Goal: Information Seeking & Learning: Find specific fact

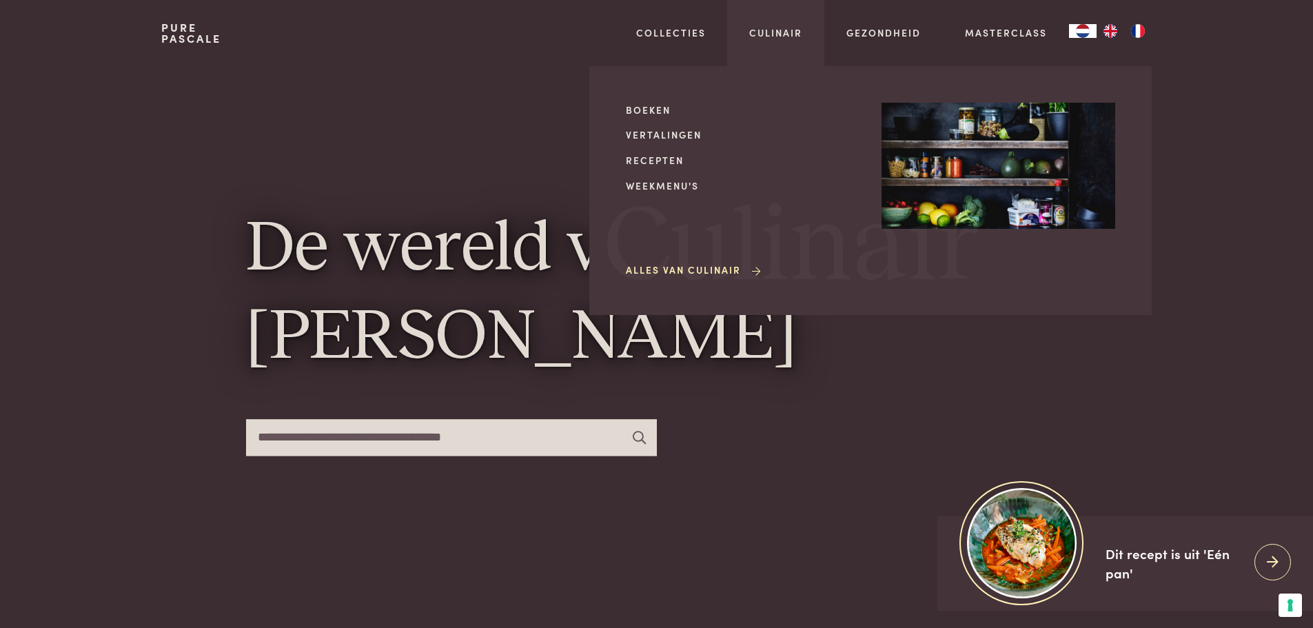
click at [700, 281] on span "Culinair" at bounding box center [791, 247] width 375 height 105
click at [701, 275] on link "Alles van Culinair" at bounding box center [694, 270] width 137 height 14
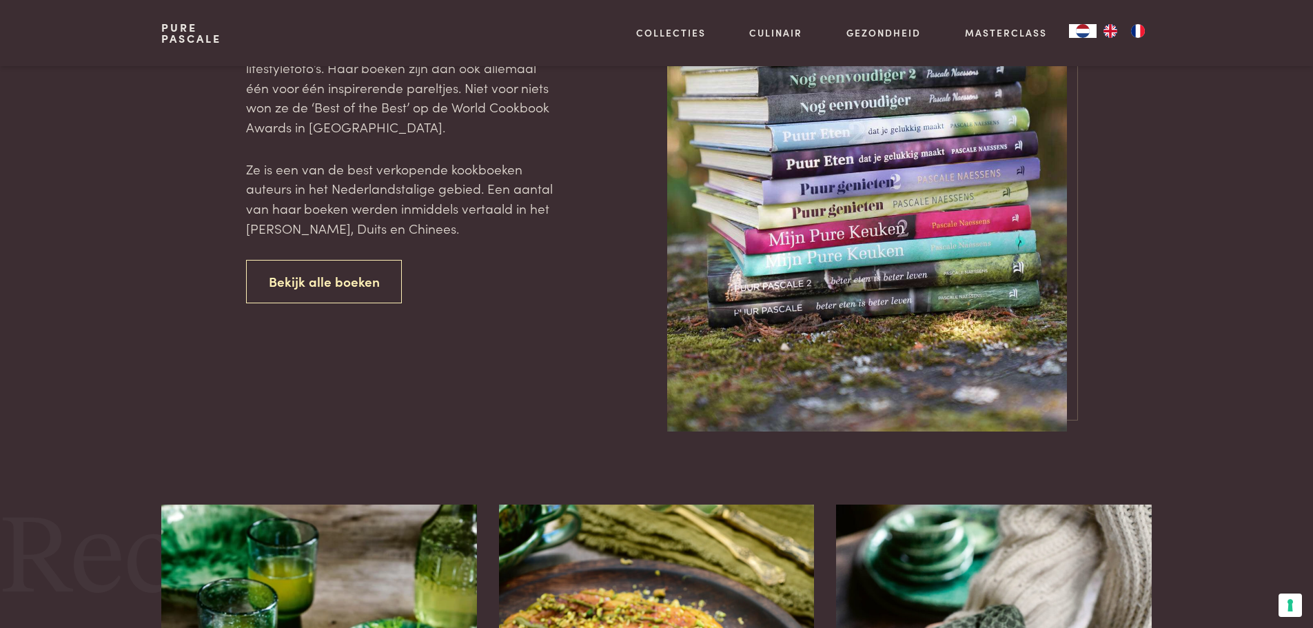
scroll to position [689, 0]
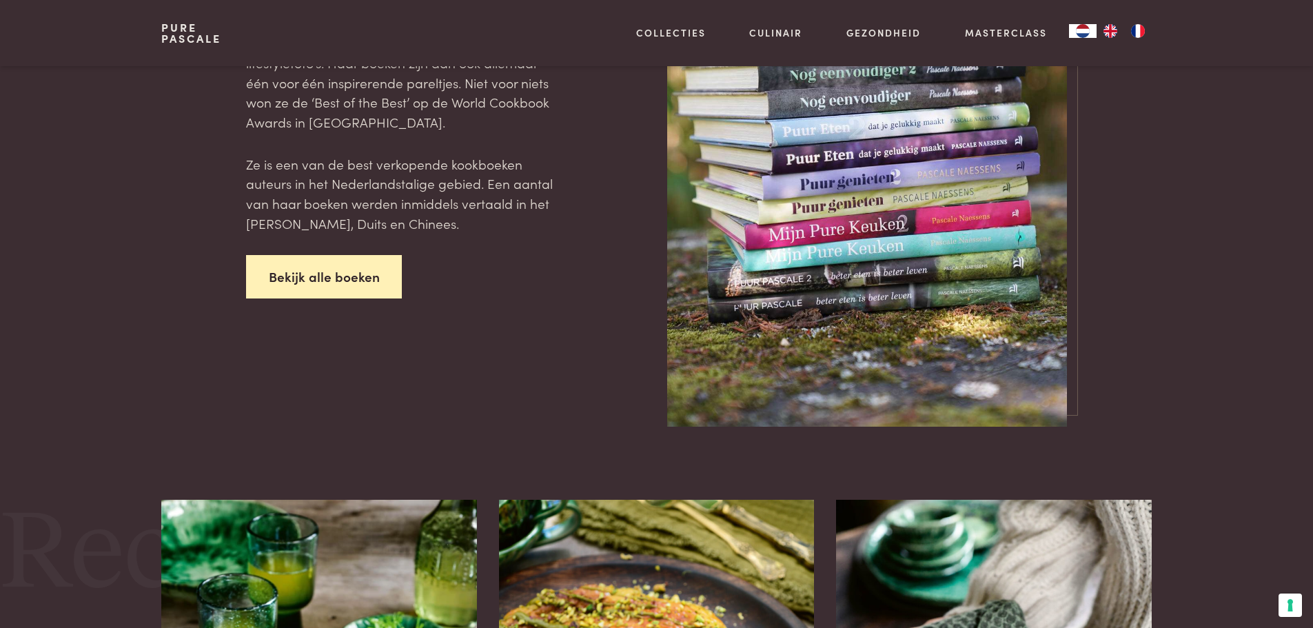
click at [353, 267] on link "Bekijk alle boeken" at bounding box center [324, 276] width 156 height 43
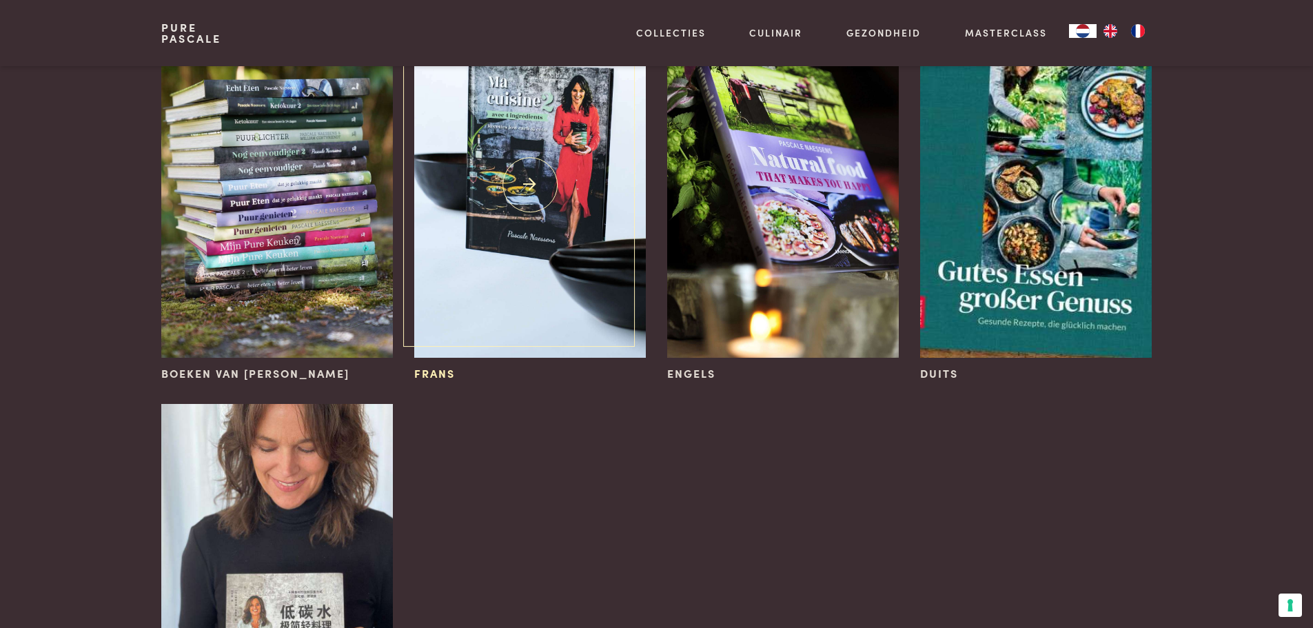
scroll to position [276, 0]
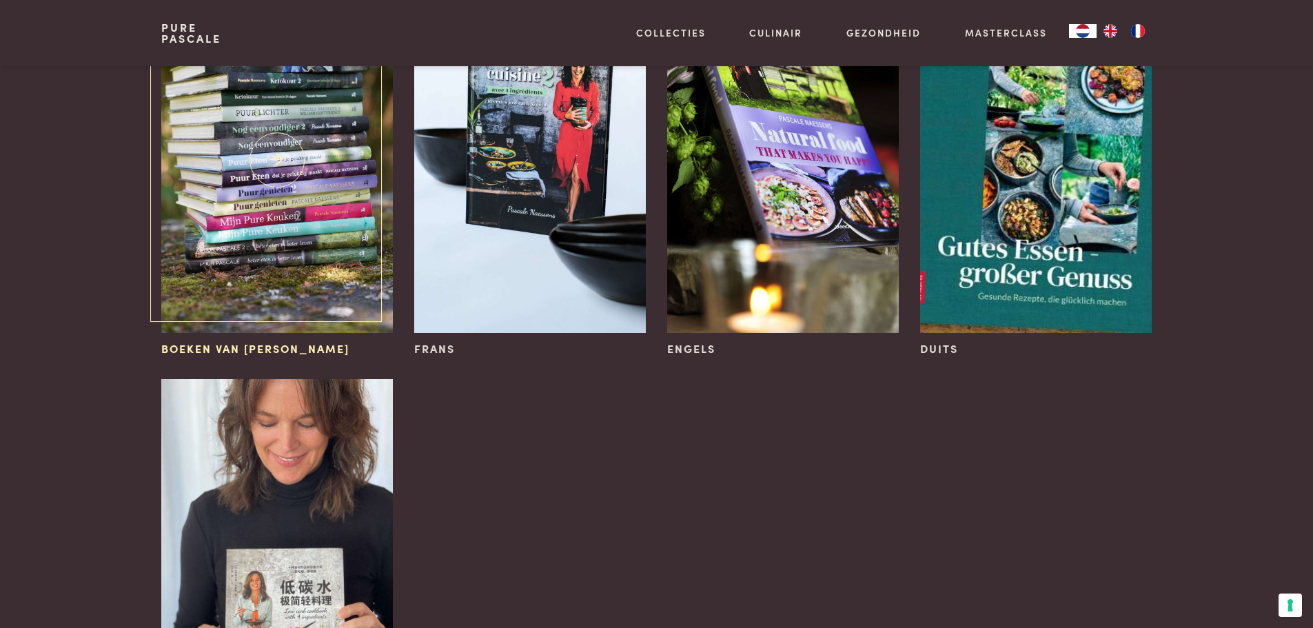
click at [285, 193] on img at bounding box center [276, 160] width 231 height 347
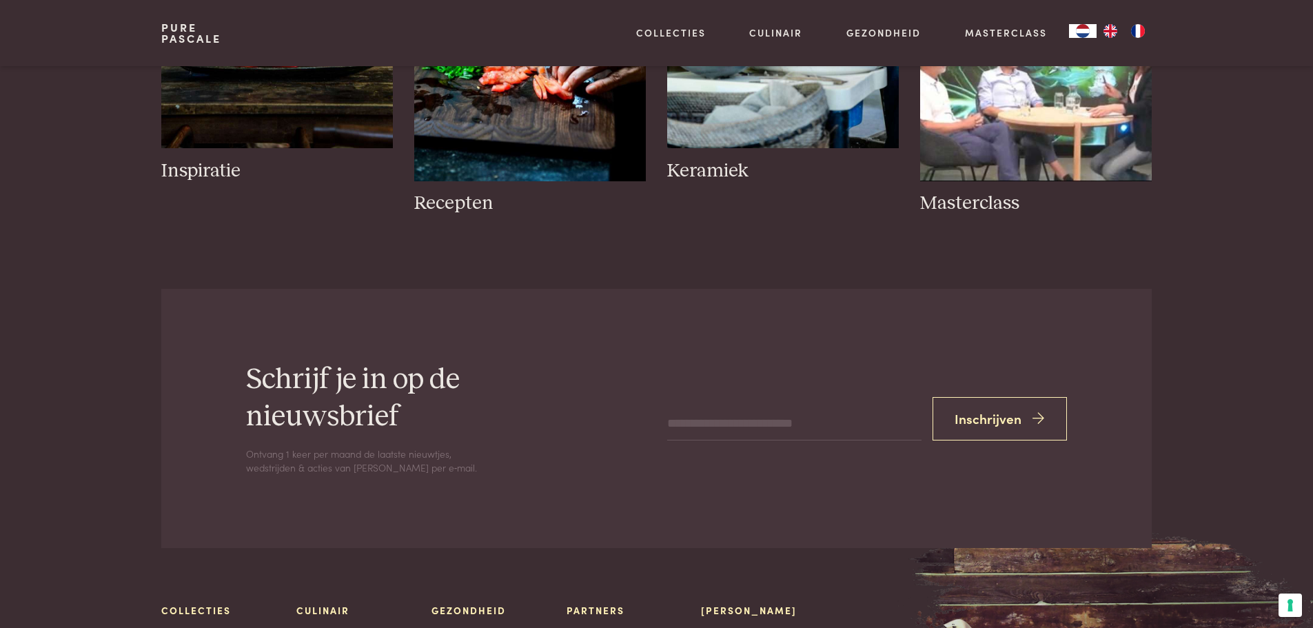
scroll to position [2135, 0]
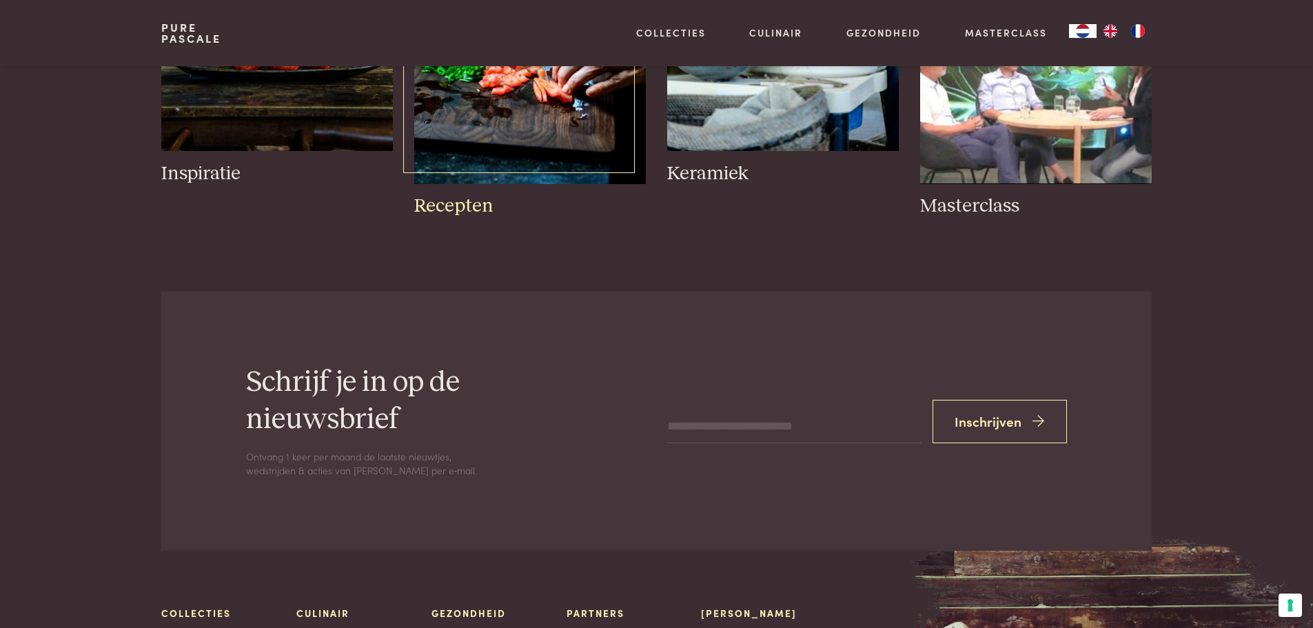
click at [458, 201] on h3 "Recepten" at bounding box center [529, 206] width 231 height 24
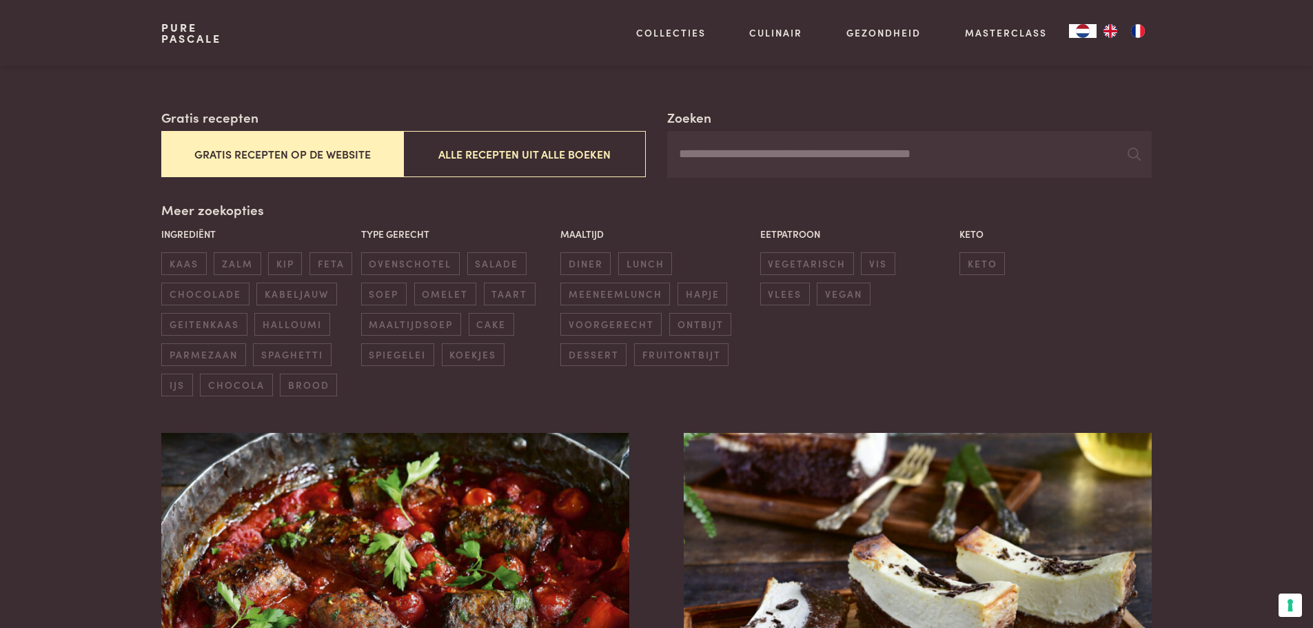
scroll to position [207, 0]
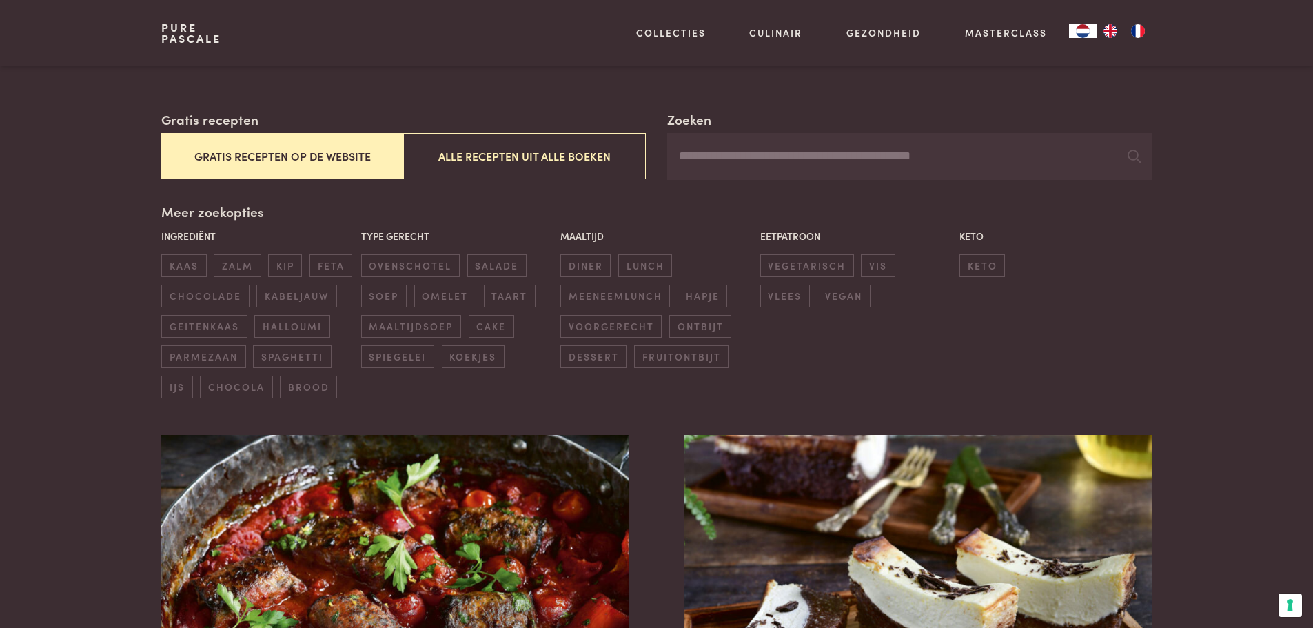
click at [195, 37] on link "Pure Pascale" at bounding box center [191, 33] width 60 height 22
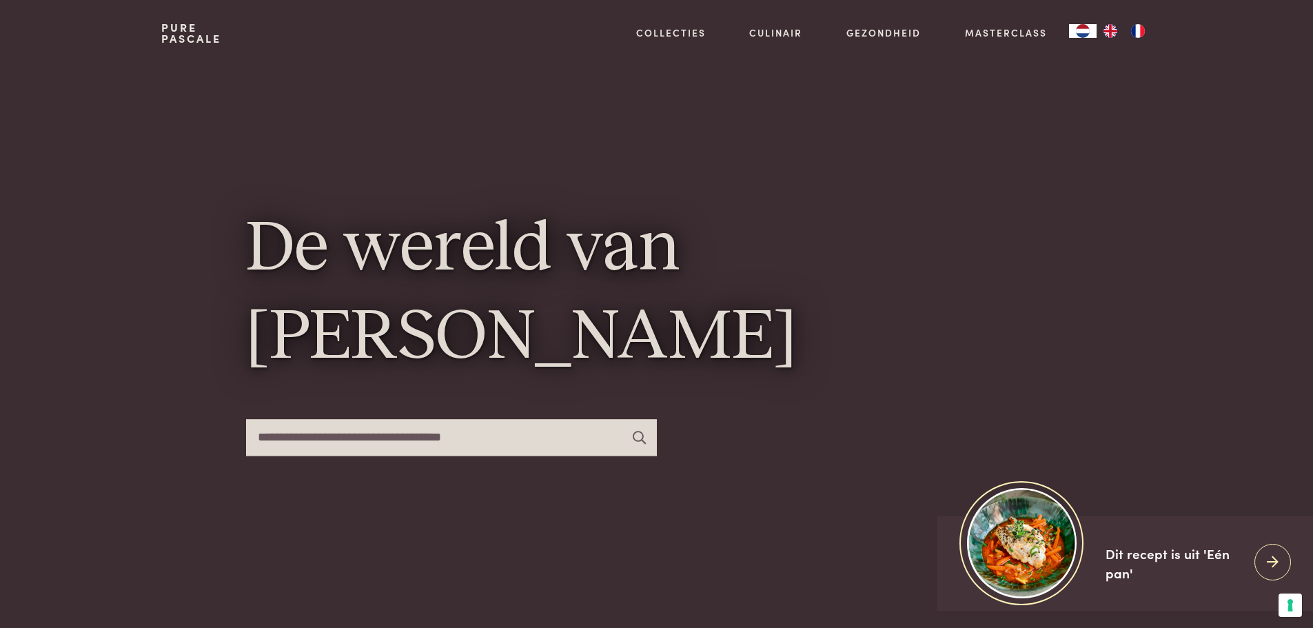
click at [345, 443] on input "text" at bounding box center [451, 437] width 411 height 37
type input "**********"
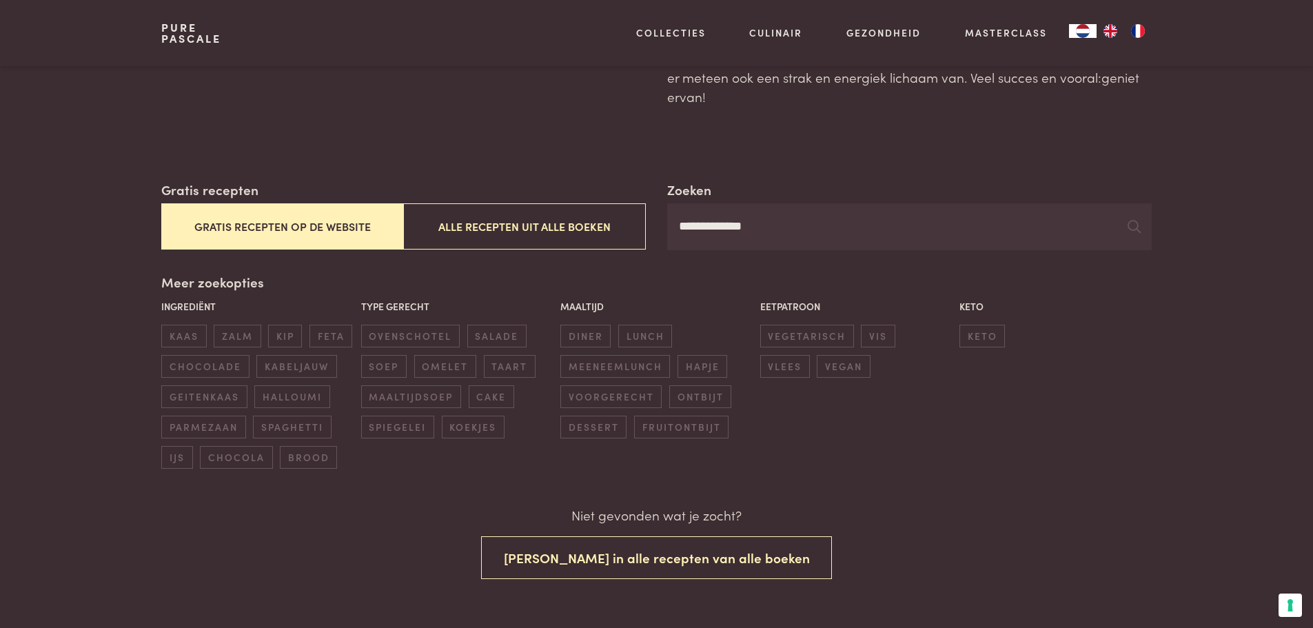
scroll to position [138, 0]
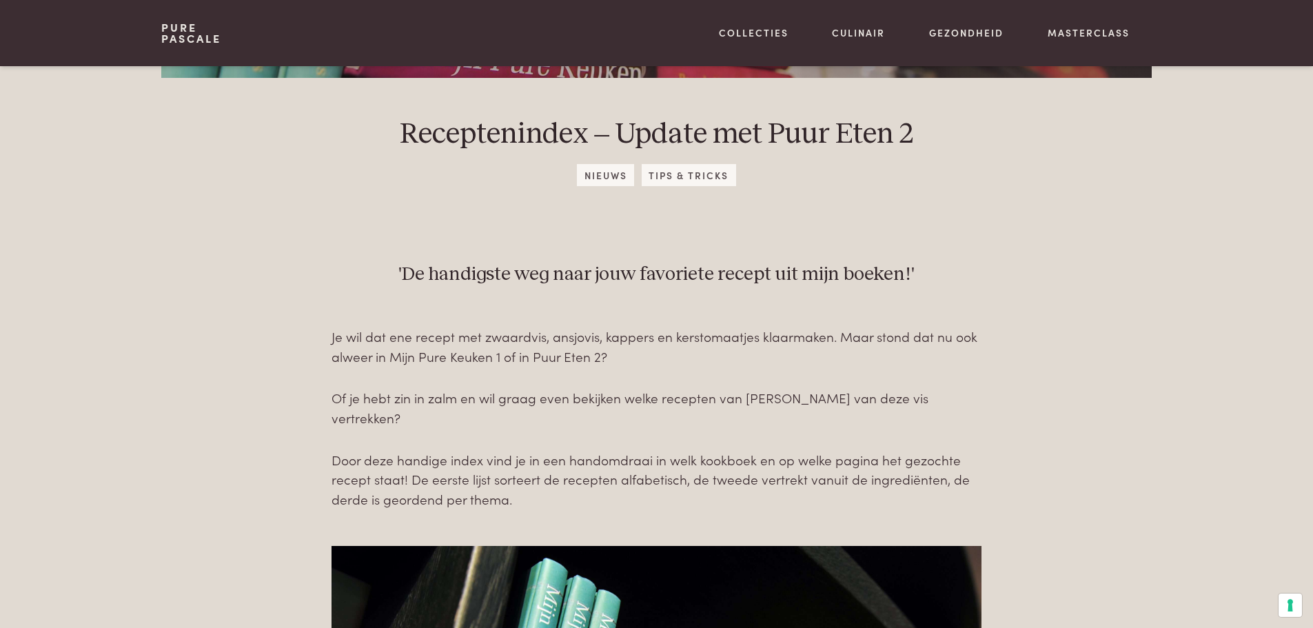
scroll to position [551, 0]
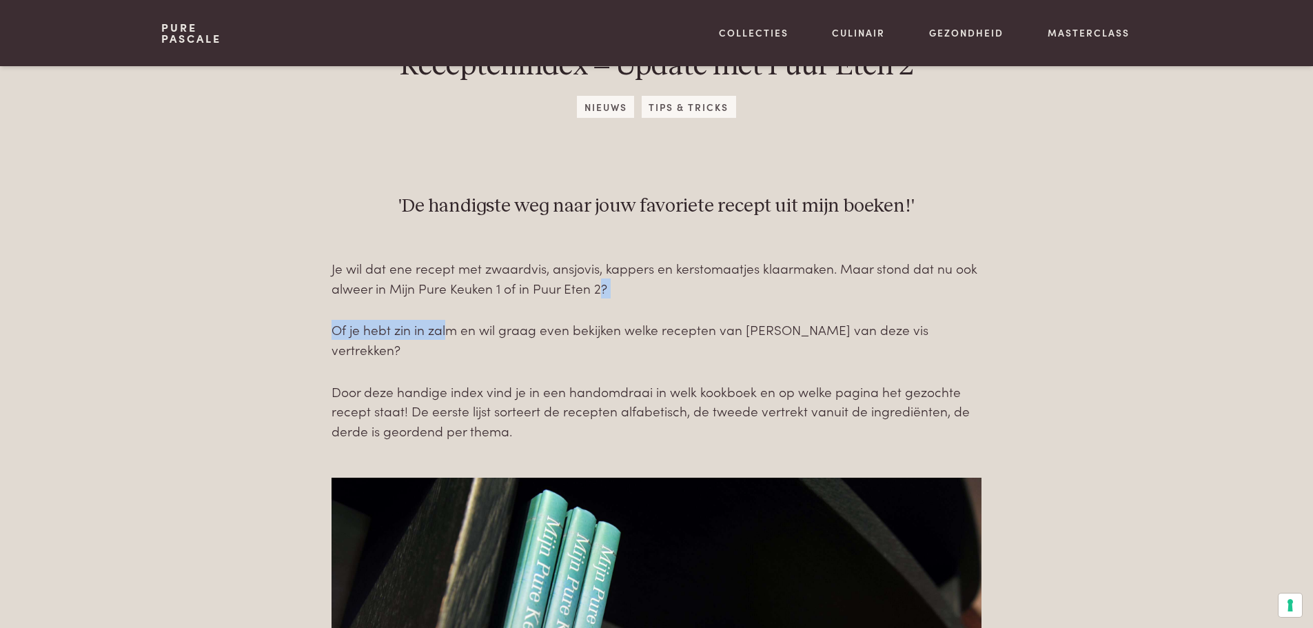
drag, startPoint x: 597, startPoint y: 291, endPoint x: 446, endPoint y: 306, distance: 152.3
click at [446, 306] on div "Je wil dat ene recept met zwaardvis, ansjovis, kappers en kerstomaatjes klaarma…" at bounding box center [656, 349] width 650 height 183
click at [485, 309] on div "Je wil dat ene recept met zwaardvis, ansjovis, kappers en kerstomaatjes klaarma…" at bounding box center [656, 349] width 650 height 183
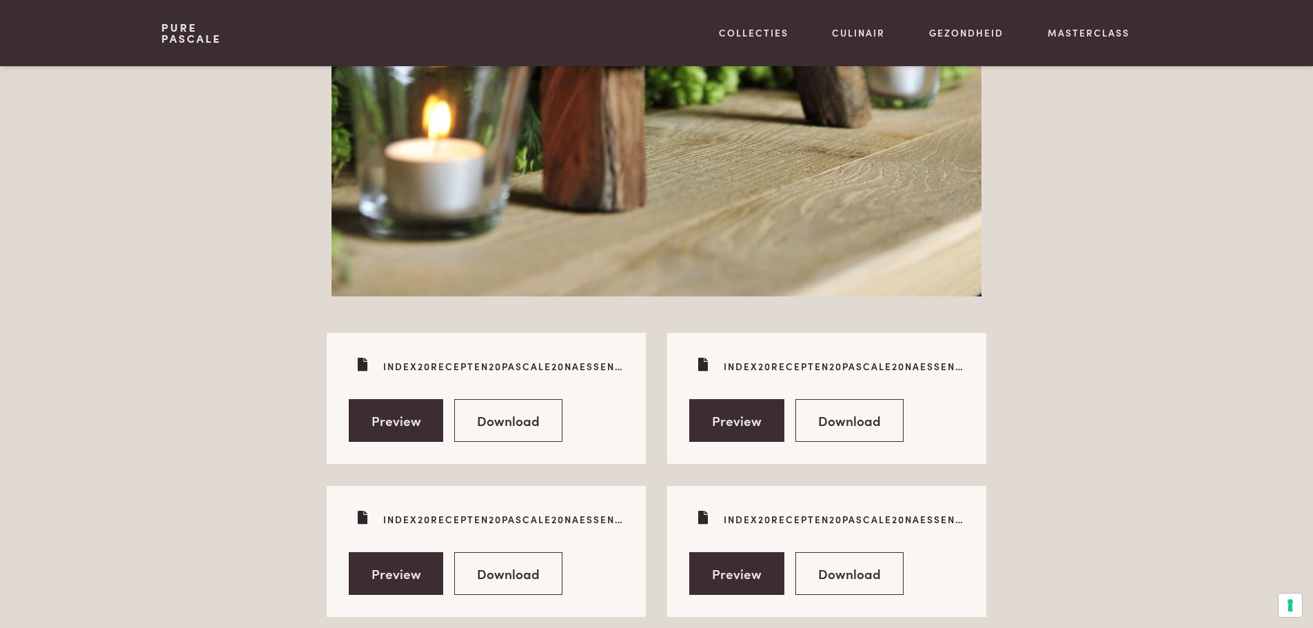
scroll to position [5168, 0]
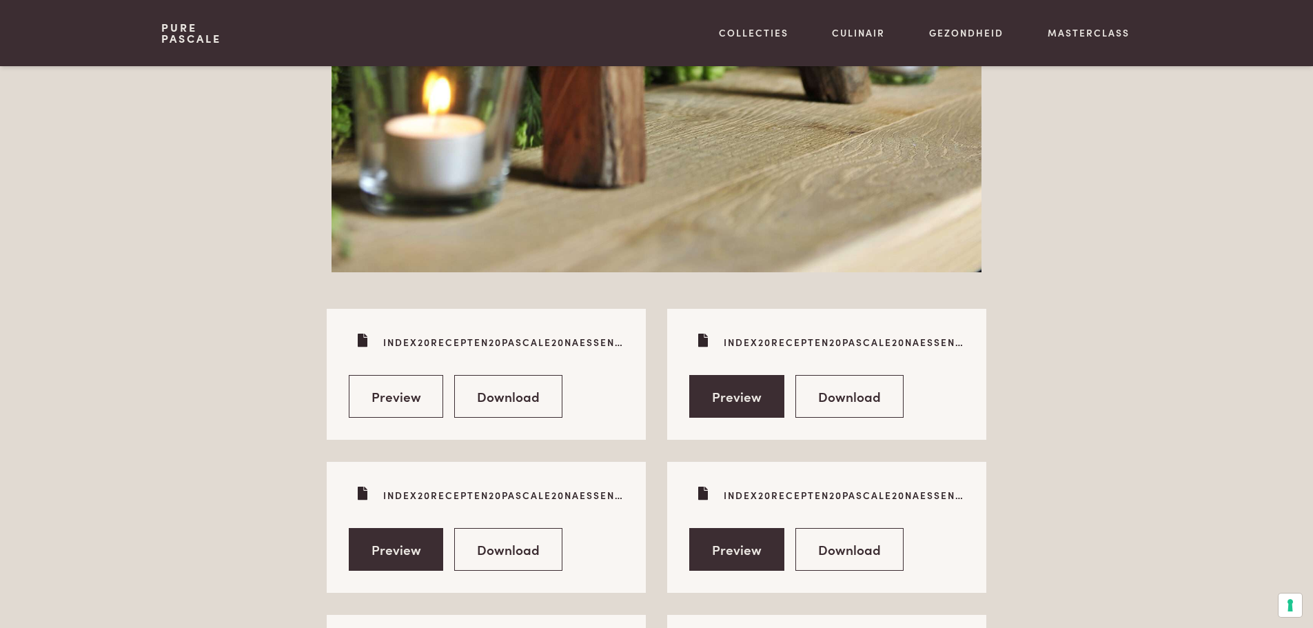
click at [411, 404] on link "Preview" at bounding box center [396, 396] width 95 height 43
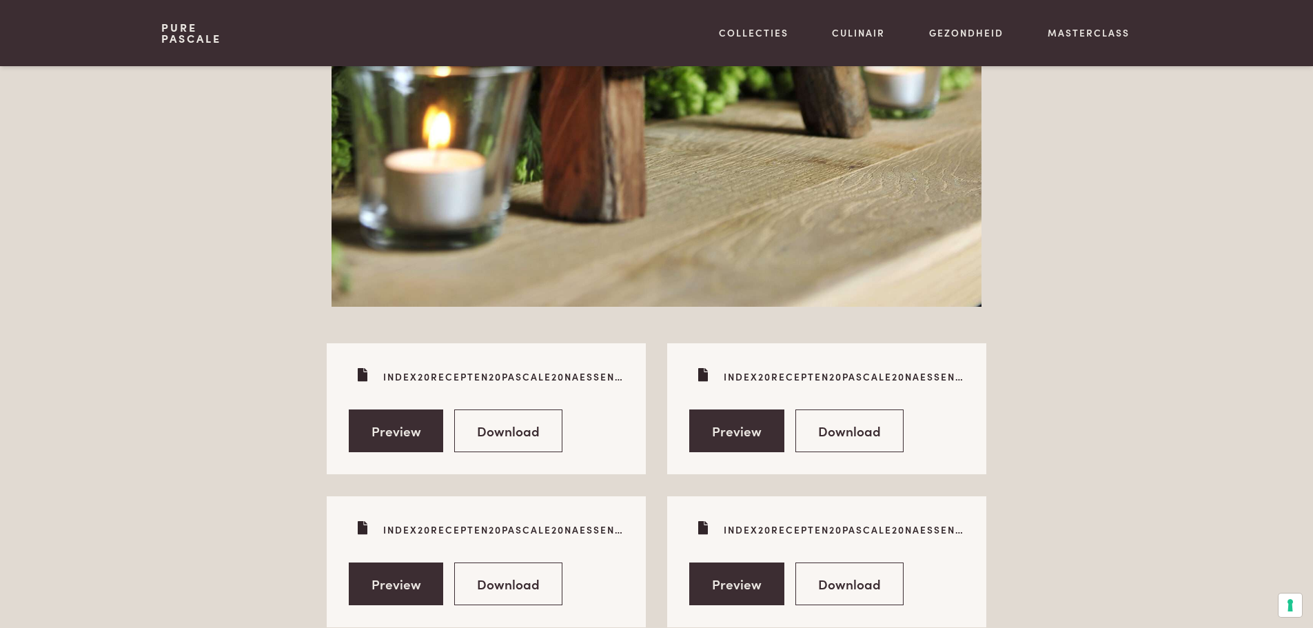
scroll to position [5099, 0]
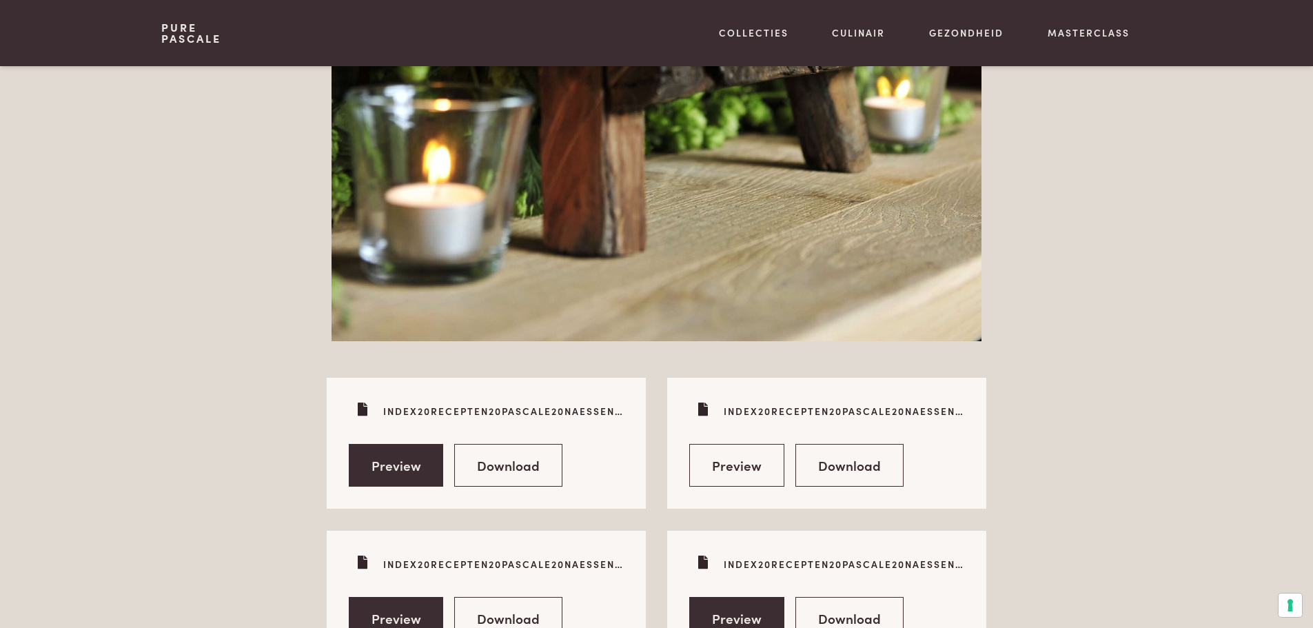
click at [736, 464] on link "Preview" at bounding box center [736, 465] width 95 height 43
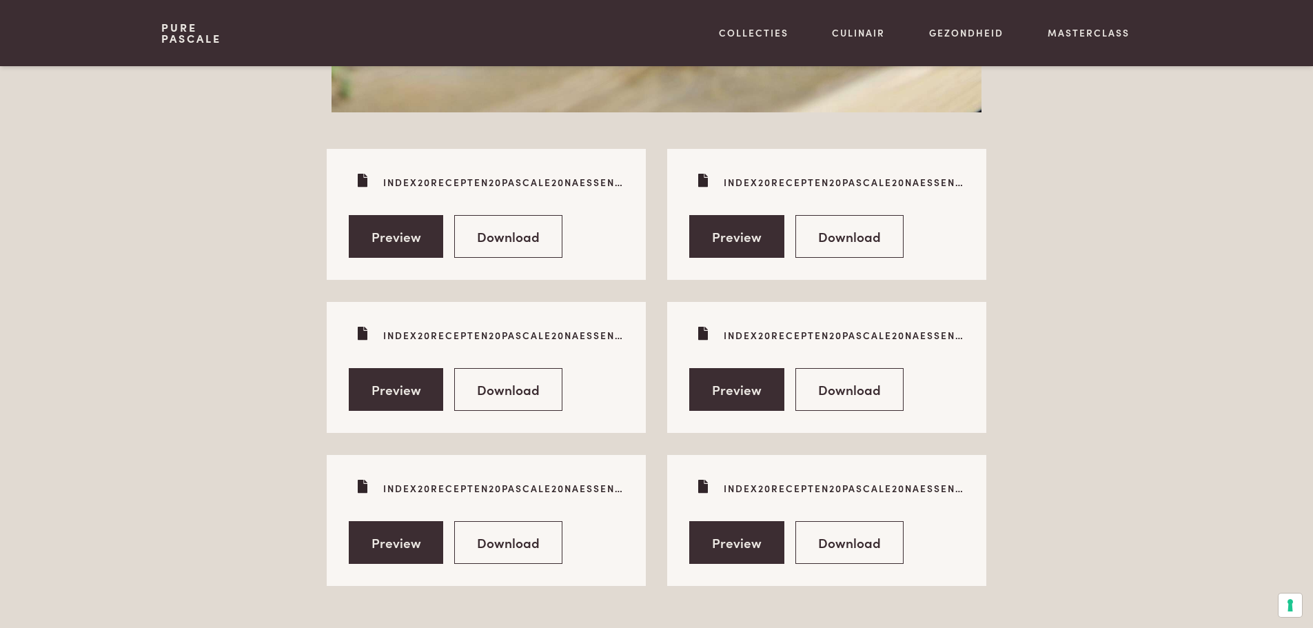
scroll to position [5375, 0]
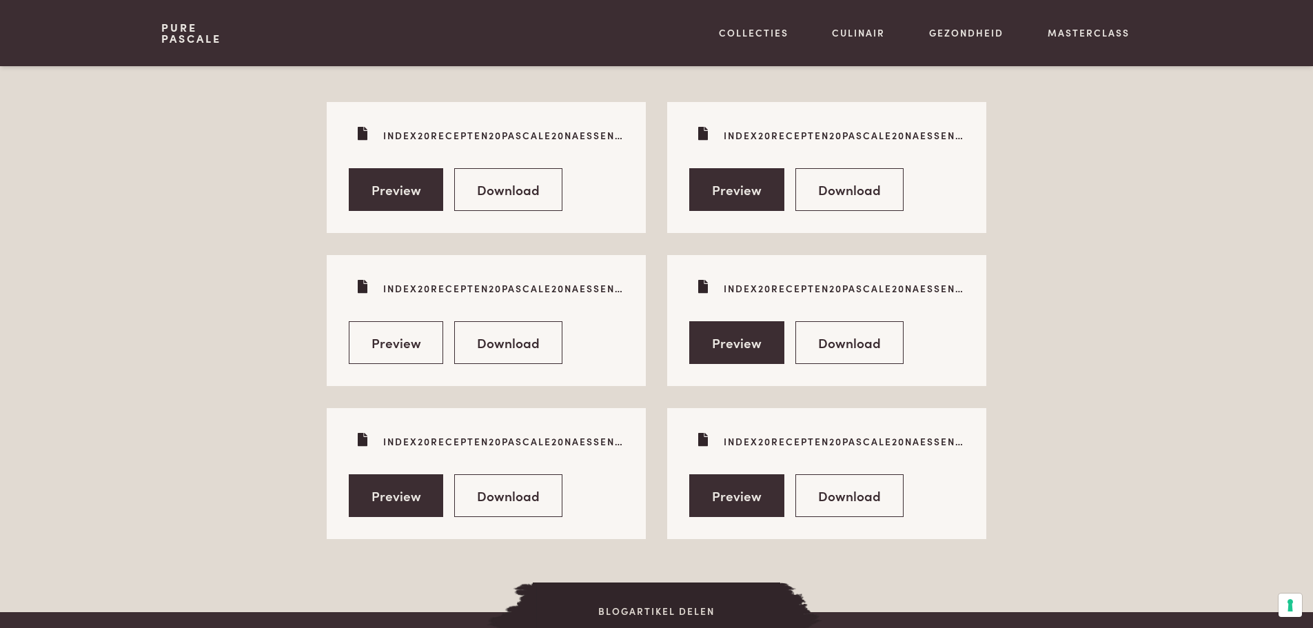
click at [398, 350] on link "Preview" at bounding box center [396, 342] width 95 height 43
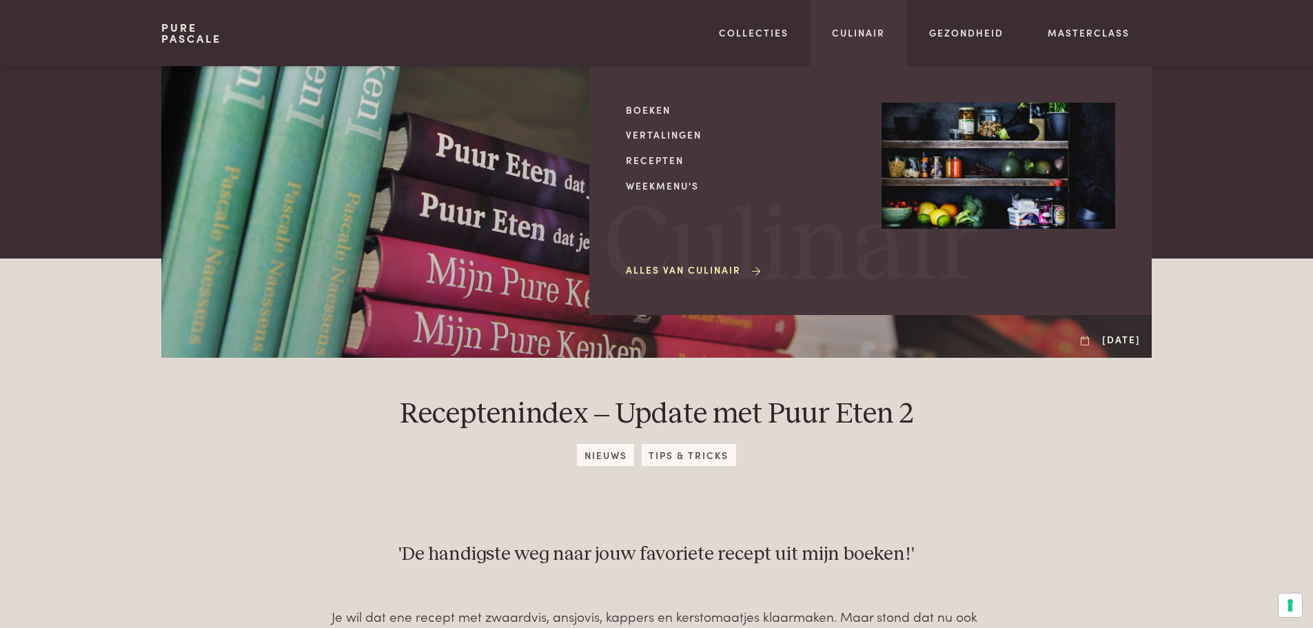
scroll to position [207, 0]
